Goal: Manage account settings

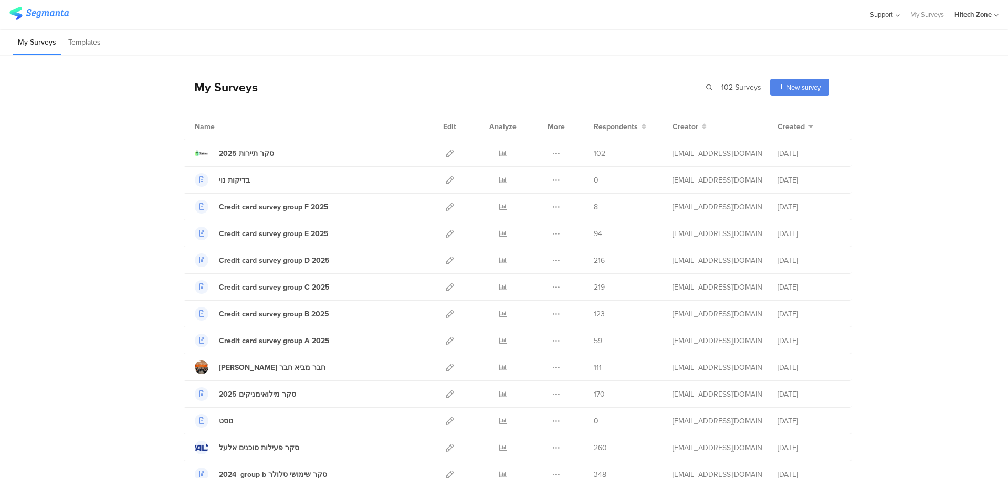
click at [880, 17] on span "Support" at bounding box center [881, 14] width 23 height 10
click at [927, 12] on link "My Surveys" at bounding box center [927, 14] width 34 height 29
click at [966, 14] on div "Hitech Zone" at bounding box center [972, 14] width 37 height 10
click at [900, 93] on span "Hitech Zone" at bounding box center [895, 91] width 37 height 10
click at [968, 14] on div "Hitech Zone" at bounding box center [972, 14] width 37 height 10
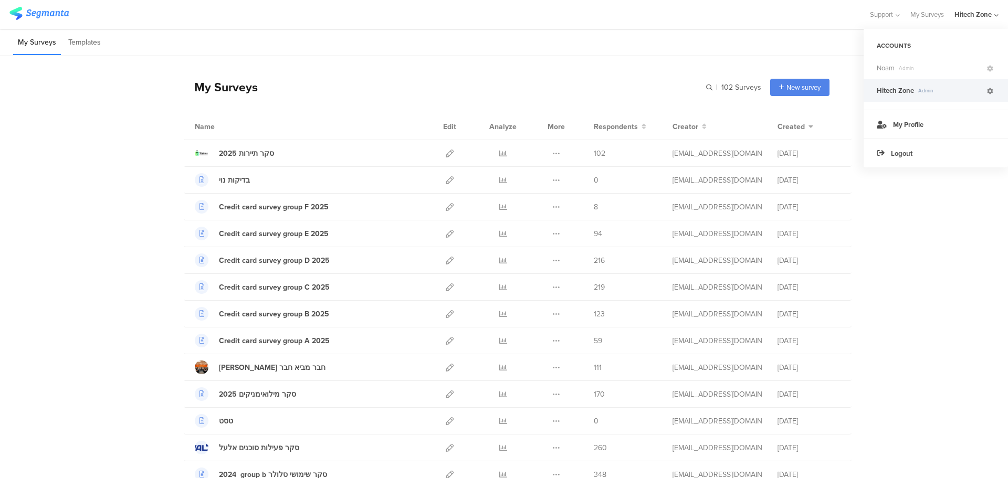
click at [987, 92] on icon at bounding box center [990, 91] width 6 height 6
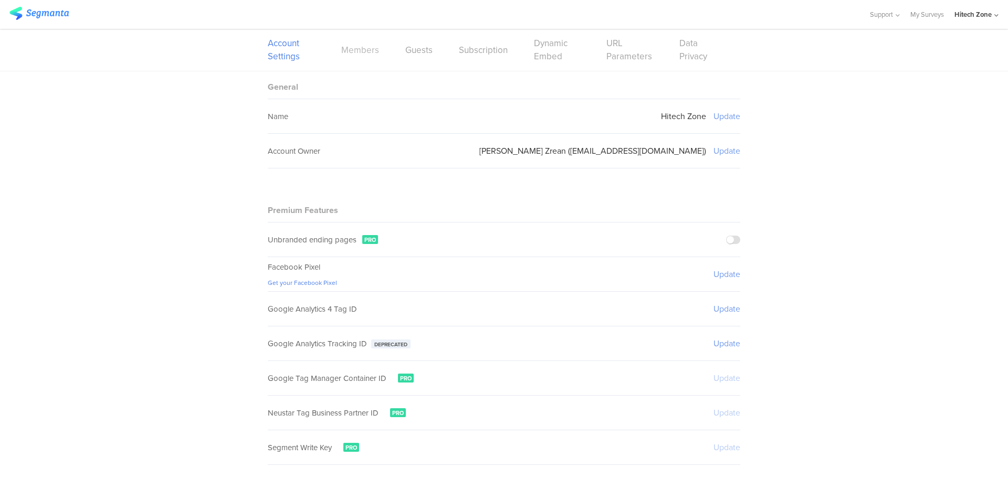
click at [355, 51] on link "Members" at bounding box center [360, 50] width 38 height 13
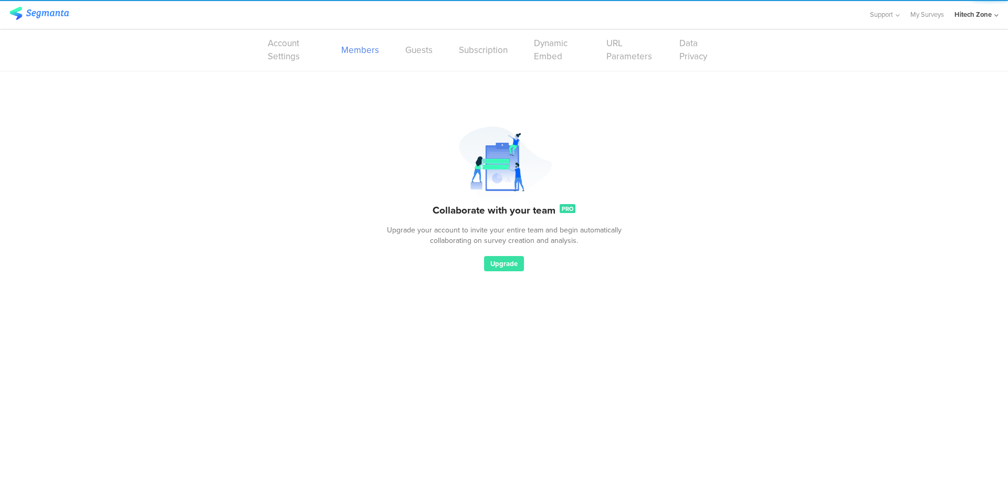
click at [441, 51] on div "Account Settings Members Guests Subscription Dynamic Embed URL Parameters Data …" at bounding box center [504, 50] width 472 height 42
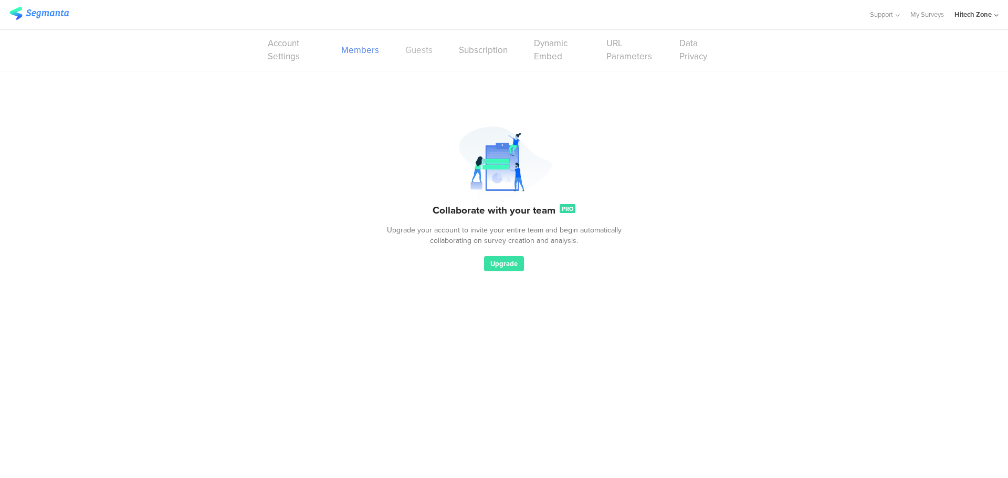
click at [431, 52] on link "Guests" at bounding box center [418, 50] width 27 height 13
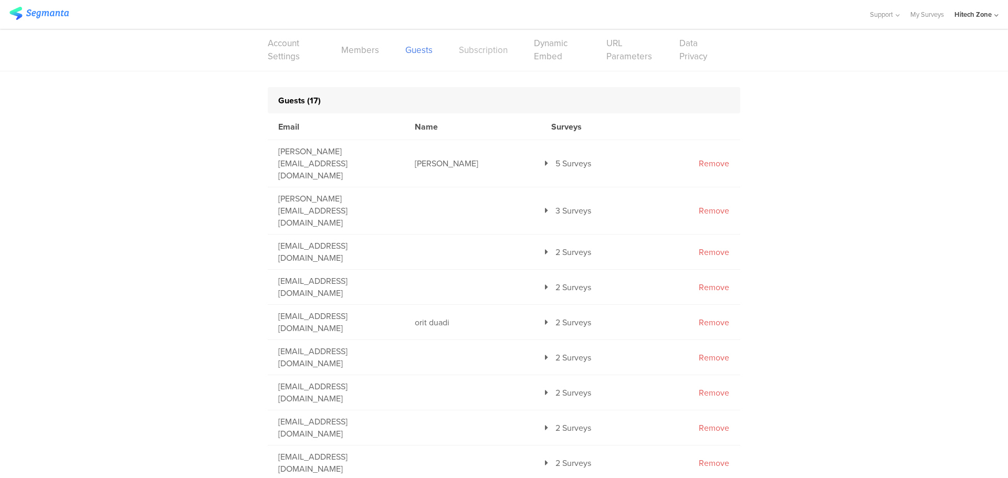
click at [490, 52] on link "Subscription" at bounding box center [483, 50] width 49 height 13
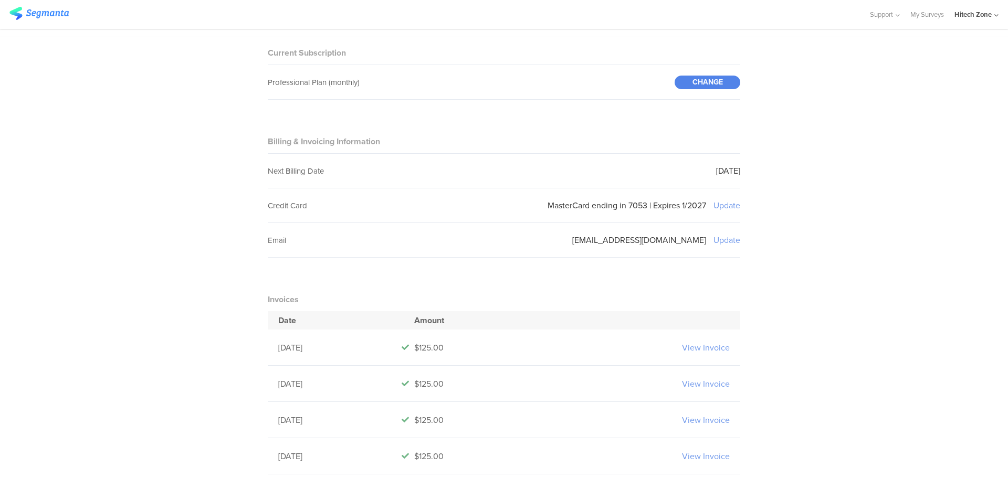
scroll to position [52, 0]
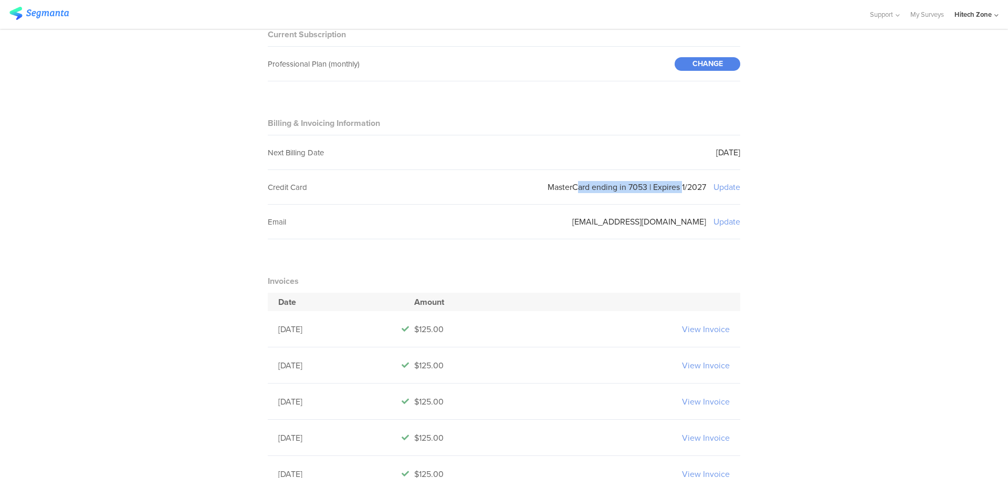
drag, startPoint x: 572, startPoint y: 188, endPoint x: 677, endPoint y: 187, distance: 105.0
click at [677, 187] on div "MasterCard ending in 7053 | Expires 1/2027" at bounding box center [626, 187] width 159 height 12
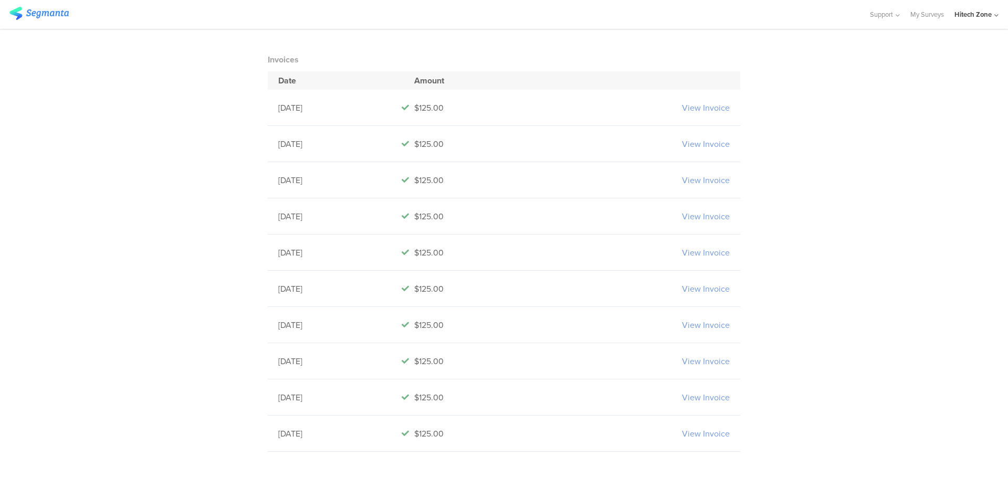
scroll to position [222, 0]
